Goal: Check status: Check status

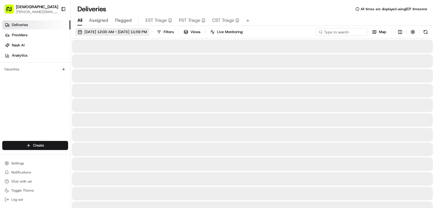
click at [116, 31] on span "[DATE] 12:00 AM - [DATE] 11:59 PM" at bounding box center [116, 31] width 63 height 5
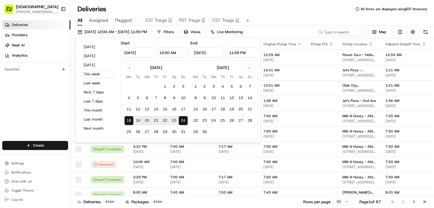
type input "[DATE]"
type input "12:00 AM"
type input "[DATE]"
type input "11:59 PM"
click at [92, 48] on button "[DATE]" at bounding box center [98, 47] width 34 height 8
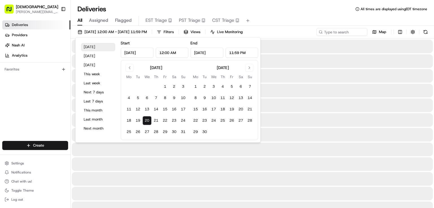
type input "[DATE]"
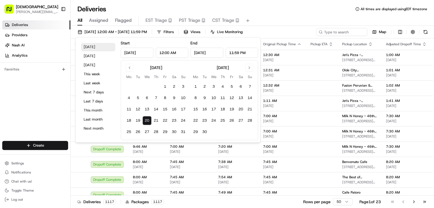
click at [91, 48] on button "[DATE]" at bounding box center [98, 47] width 34 height 8
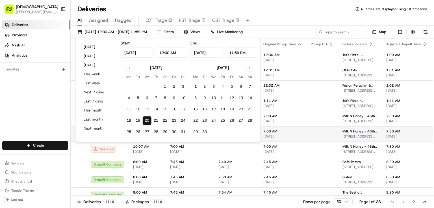
scroll to position [68, 0]
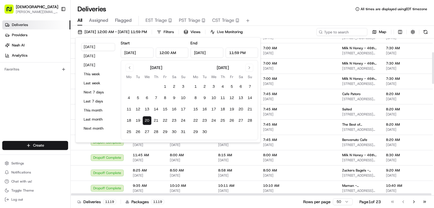
click at [307, 11] on div "Deliveries All times are displayed using EDT timezone" at bounding box center [253, 9] width 364 height 9
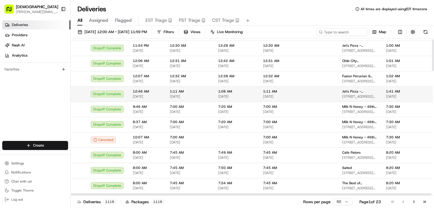
scroll to position [0, 0]
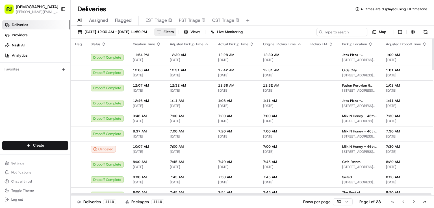
click at [174, 32] on span "Filters" at bounding box center [169, 31] width 10 height 5
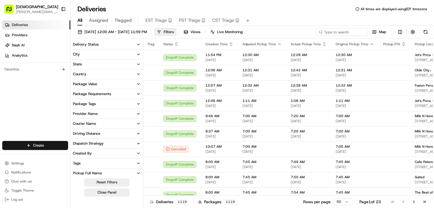
click at [100, 164] on button "Tags" at bounding box center [107, 163] width 72 height 10
click at [120, 144] on button "Dispatch Strategy" at bounding box center [107, 144] width 72 height 10
click at [122, 136] on button "Driving Distance" at bounding box center [107, 134] width 72 height 10
type input "15.81"
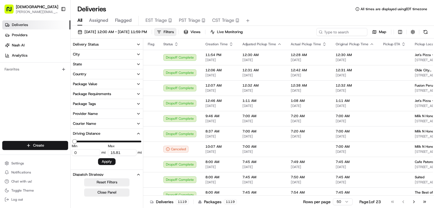
click at [115, 122] on button "Courier Name" at bounding box center [107, 124] width 72 height 10
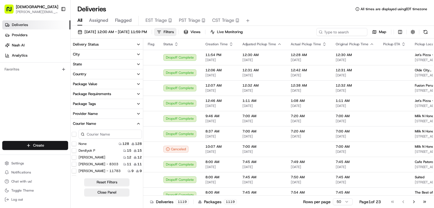
click at [114, 113] on button "Provider Name" at bounding box center [107, 114] width 72 height 10
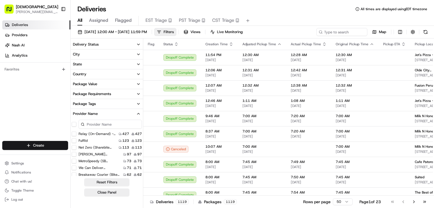
click at [114, 104] on button "Package Tags" at bounding box center [107, 104] width 72 height 10
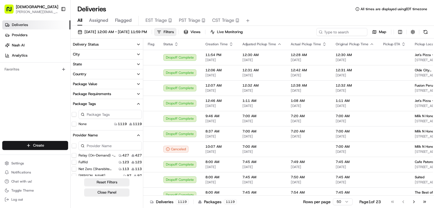
click at [115, 85] on button "Package Value" at bounding box center [107, 84] width 72 height 10
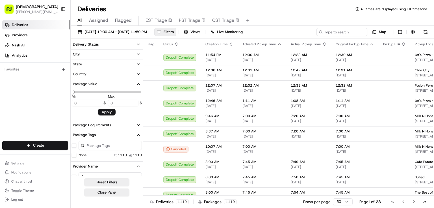
type input "1795"
click at [114, 71] on button "Country" at bounding box center [107, 74] width 72 height 10
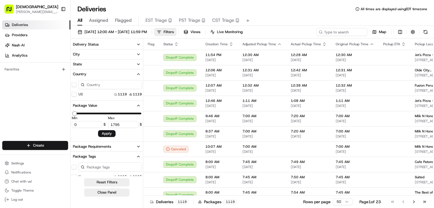
click at [114, 63] on button "State" at bounding box center [107, 64] width 72 height 10
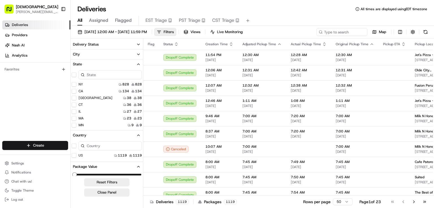
click at [114, 46] on button "Delivery Status" at bounding box center [107, 45] width 72 height 10
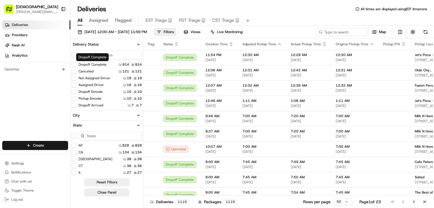
click at [75, 64] on button "Dropoff Complete" at bounding box center [74, 64] width 5 height 5
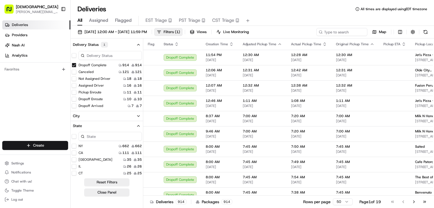
scroll to position [68, 0]
click at [136, 43] on icon "button" at bounding box center [138, 44] width 5 height 5
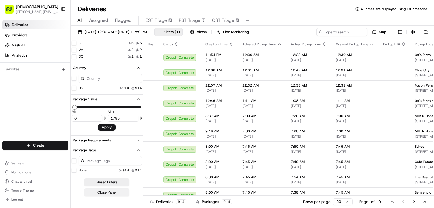
click at [106, 192] on button "Close Panel" at bounding box center [106, 192] width 45 height 8
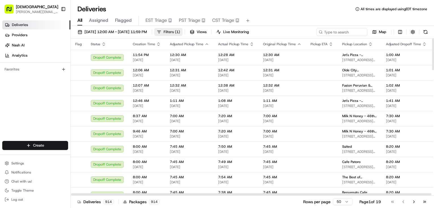
click at [180, 29] on span "Filters ( 1 )" at bounding box center [172, 31] width 16 height 5
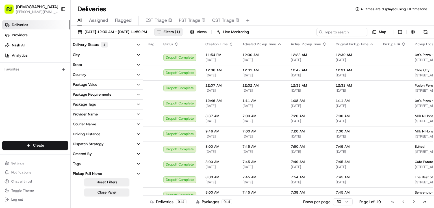
click at [95, 162] on button "Tags" at bounding box center [107, 164] width 72 height 10
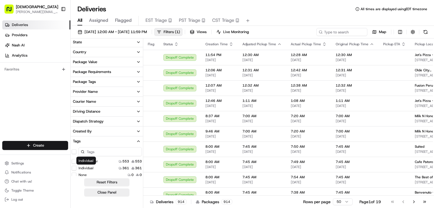
click at [81, 167] on label "Individual" at bounding box center [86, 168] width 15 height 5
click at [76, 167] on button "Individual" at bounding box center [74, 168] width 5 height 5
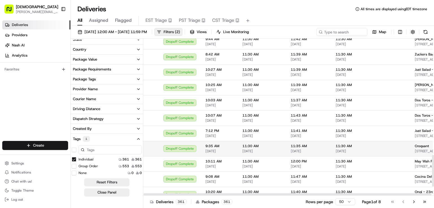
scroll to position [618, 0]
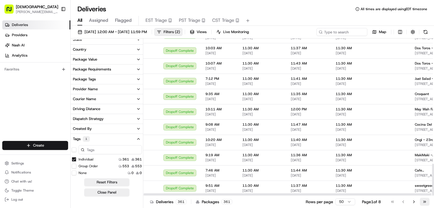
click at [423, 201] on button "Go to last page" at bounding box center [425, 202] width 10 height 8
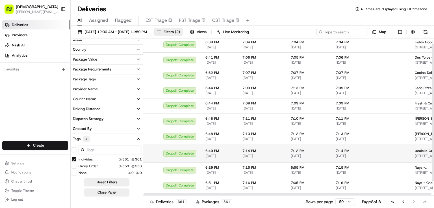
scroll to position [22, 0]
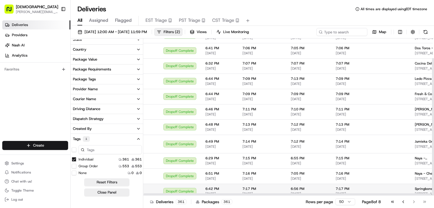
click at [309, 187] on span "6:56 PM" at bounding box center [309, 188] width 36 height 5
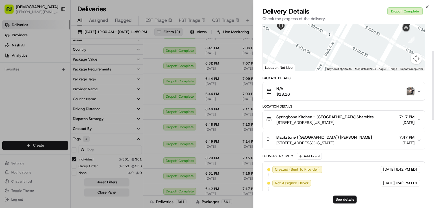
scroll to position [68, 0]
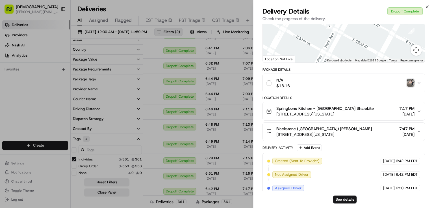
click at [332, 132] on span "[STREET_ADDRESS][US_STATE]" at bounding box center [325, 135] width 96 height 6
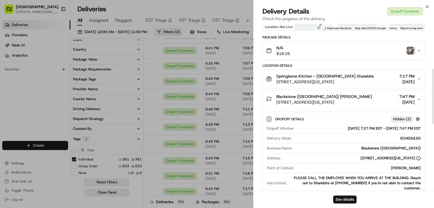
scroll to position [136, 0]
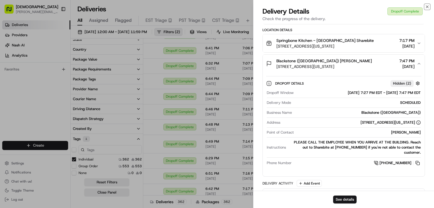
drag, startPoint x: 427, startPoint y: 6, endPoint x: 397, endPoint y: 15, distance: 30.7
click at [427, 6] on icon "button" at bounding box center [428, 7] width 2 height 2
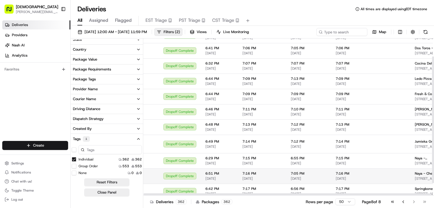
click at [203, 171] on td "6:51 PM [DATE]" at bounding box center [219, 175] width 37 height 15
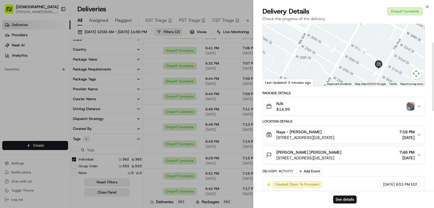
scroll to position [45, 0]
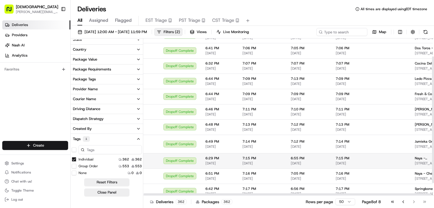
click at [186, 157] on div "Dropoff Complete" at bounding box center [179, 160] width 33 height 7
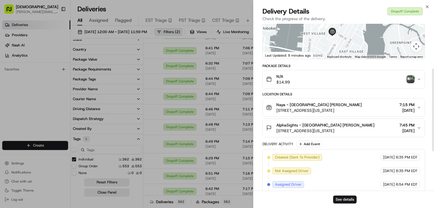
scroll to position [91, 0]
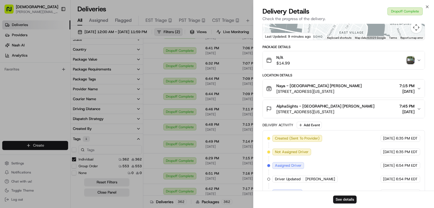
click at [377, 107] on div "AlphaSights - [GEOGRAPHIC_DATA] Hutch [PERSON_NAME][GEOGRAPHIC_DATA][STREET_ADD…" at bounding box center [341, 108] width 151 height 11
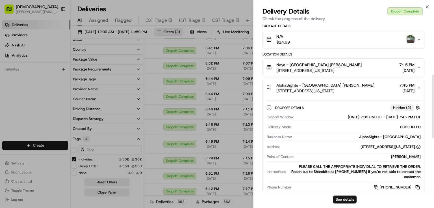
scroll to position [136, 0]
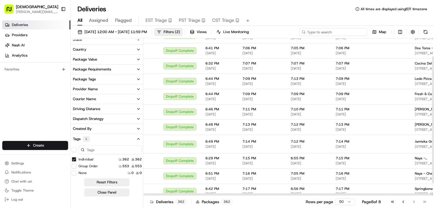
click at [335, 33] on input at bounding box center [334, 32] width 68 height 8
paste input "[PHONE_NUMBER]"
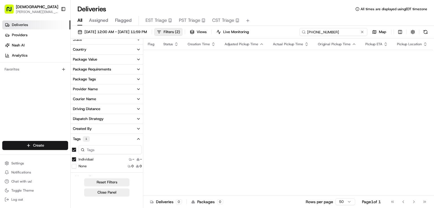
drag, startPoint x: 312, startPoint y: 32, endPoint x: 293, endPoint y: 29, distance: 19.5
click at [293, 29] on div "[DATE] 12:00 AM - [DATE] 11:59 PM Filters ( 2 ) Views Live Monitoring [PHONE_NU…" at bounding box center [253, 33] width 364 height 10
type input "[PHONE_NUMBER]"
click at [303, 32] on div "[DATE] 12:00 AM - [DATE] 11:59 PM Filters ( 2 ) Views Live Monitoring [PHONE_NU…" at bounding box center [253, 33] width 364 height 10
click at [180, 33] on span "( 2 )" at bounding box center [177, 31] width 5 height 5
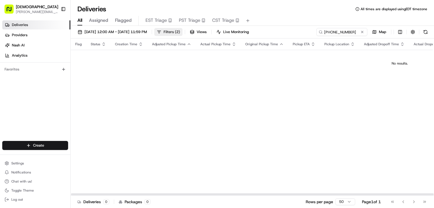
click at [180, 32] on span "Filters ( 2 )" at bounding box center [172, 31] width 16 height 5
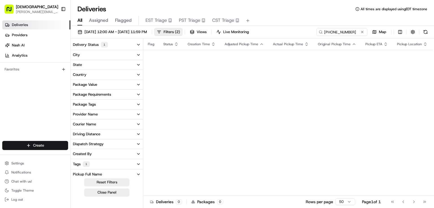
click at [127, 45] on button "Delivery Status 1" at bounding box center [107, 45] width 72 height 10
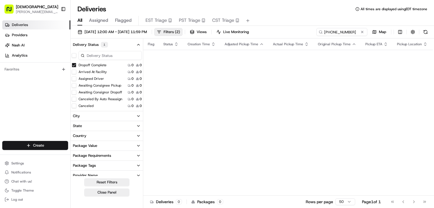
click at [76, 64] on button "Dropoff Complete" at bounding box center [74, 65] width 5 height 5
click at [353, 30] on input "[PHONE_NUMBER]" at bounding box center [334, 32] width 68 height 8
